Goal: Task Accomplishment & Management: Manage account settings

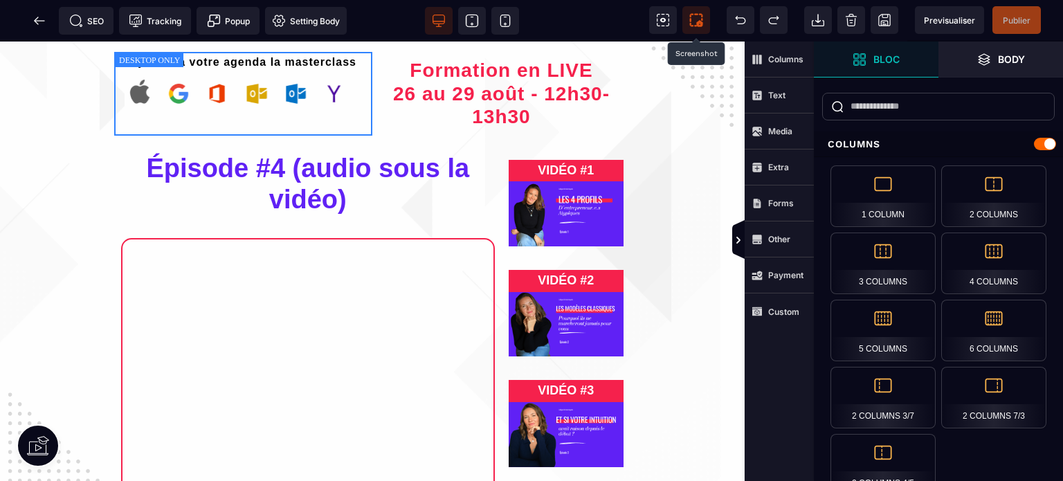
click at [687, 24] on span at bounding box center [696, 20] width 28 height 28
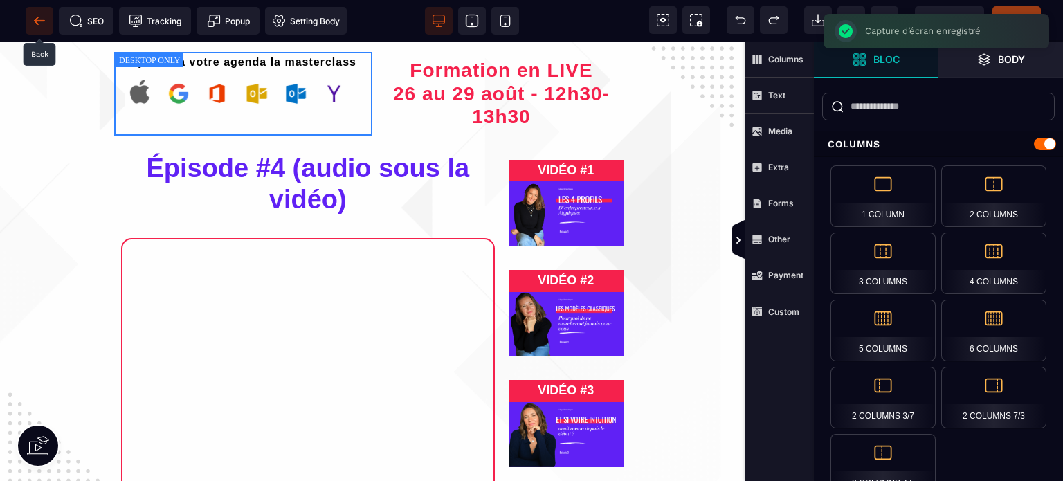
click at [51, 26] on span at bounding box center [40, 21] width 28 height 28
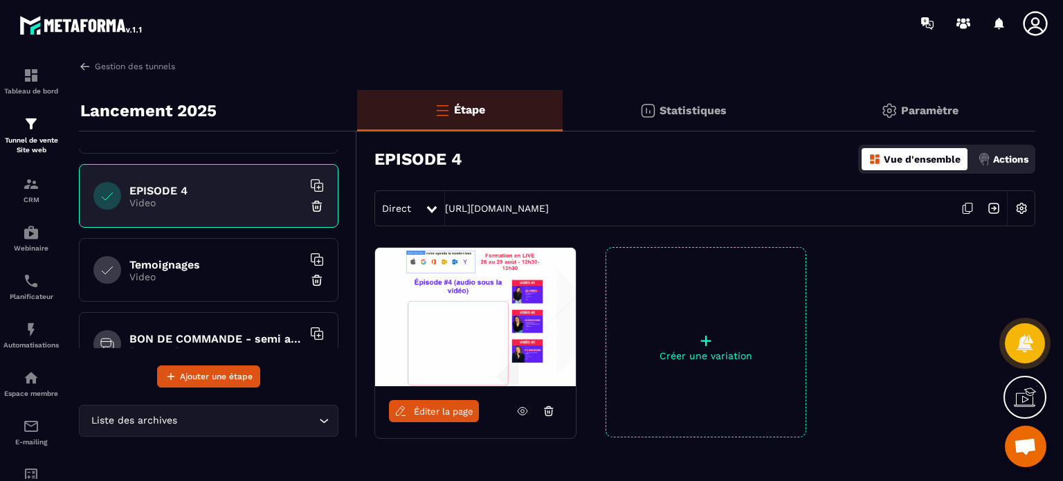
scroll to position [432, 0]
click at [921, 104] on p "Paramètre" at bounding box center [929, 110] width 57 height 13
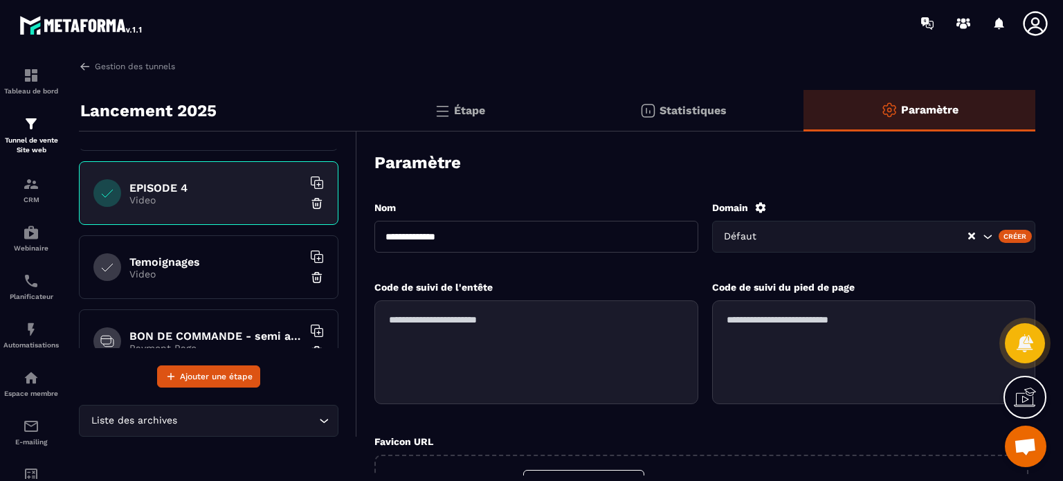
click at [1033, 25] on icon at bounding box center [1034, 23] width 24 height 24
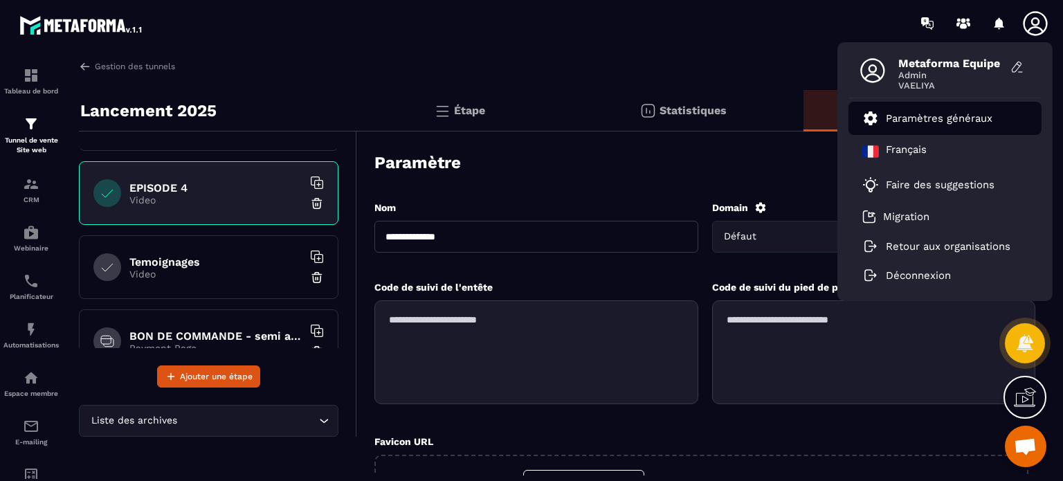
click at [927, 118] on p "Paramètres généraux" at bounding box center [939, 118] width 107 height 12
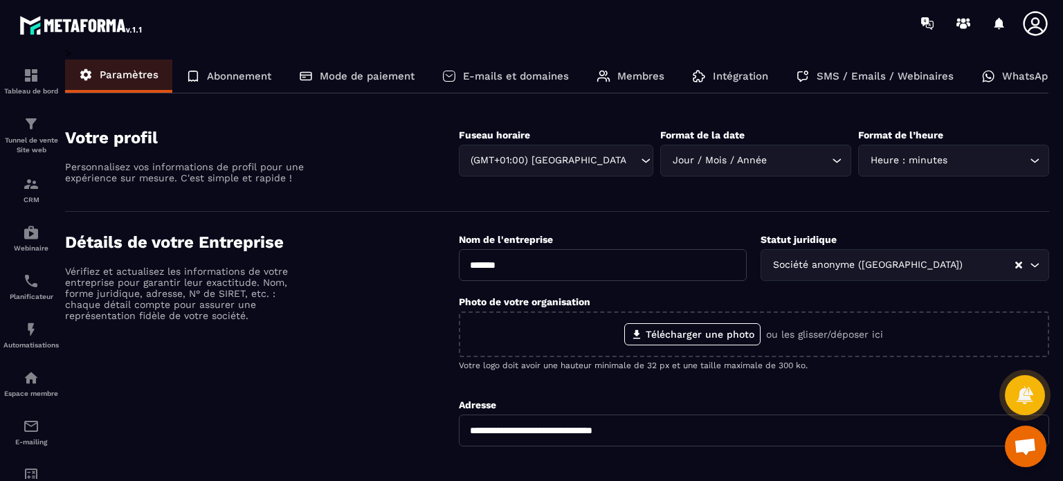
click at [853, 88] on div "SMS / Emails / Webinaires" at bounding box center [874, 75] width 185 height 33
